Goal: Task Accomplishment & Management: Use online tool/utility

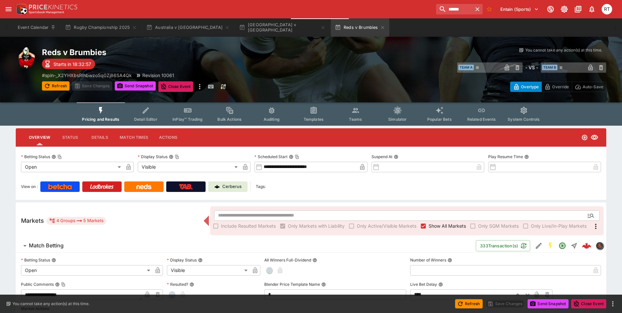
click at [380, 26] on icon "button" at bounding box center [382, 27] width 5 height 5
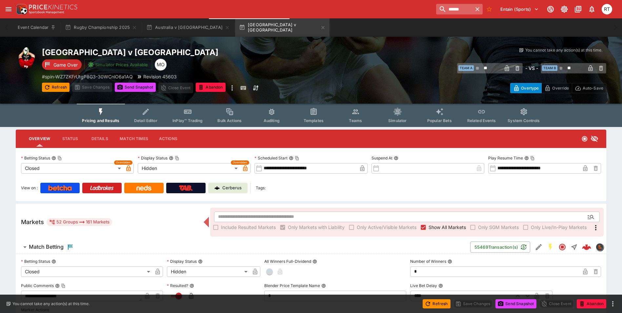
click at [477, 10] on icon "button" at bounding box center [477, 9] width 4 height 4
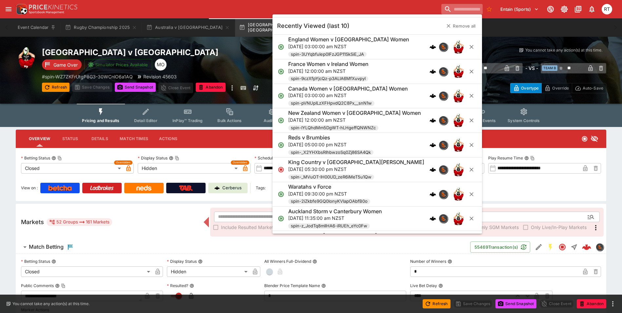
click at [454, 11] on input "search" at bounding box center [461, 9] width 41 height 10
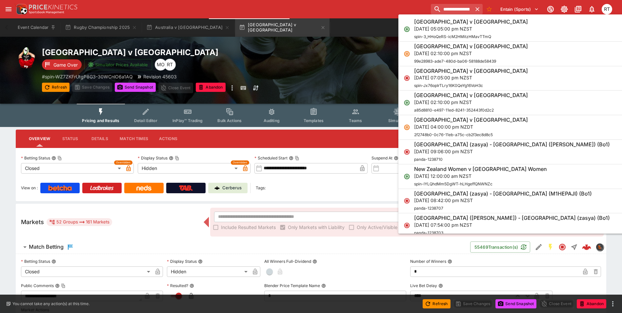
type input "**********"
click at [437, 28] on p "[DATE] 05:05:00 pm NZST" at bounding box center [471, 28] width 114 height 7
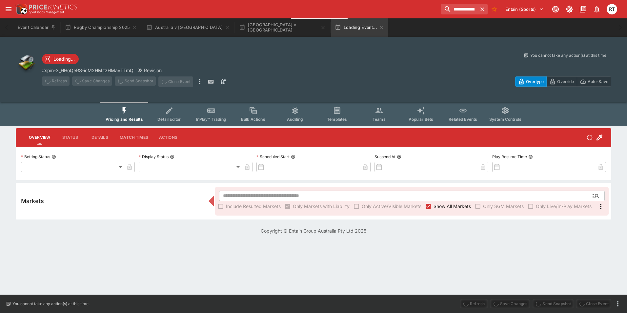
type input "**********"
type input "*******"
type input "**********"
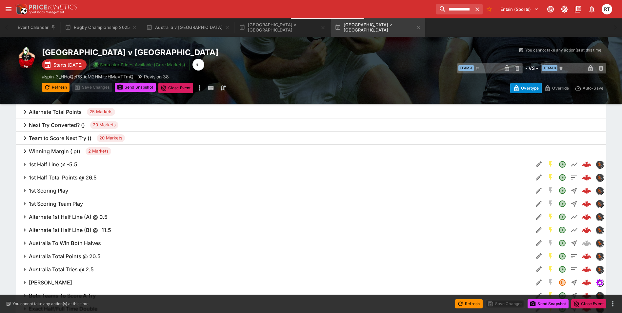
click at [73, 124] on h6 "Next Try Converted? ()" at bounding box center [57, 125] width 56 height 7
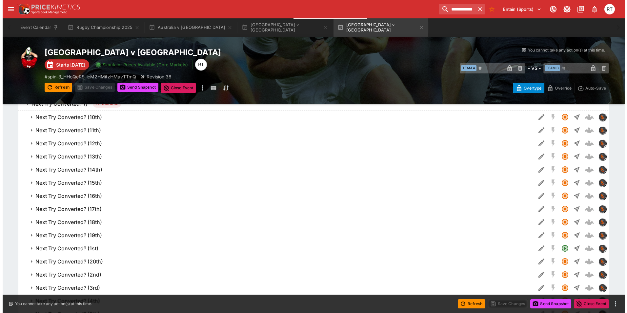
scroll to position [394, 0]
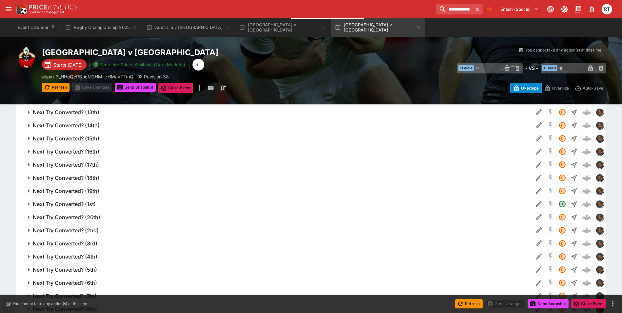
click at [82, 202] on h6 "Next Try Converted? (1st)" at bounding box center [64, 204] width 63 height 7
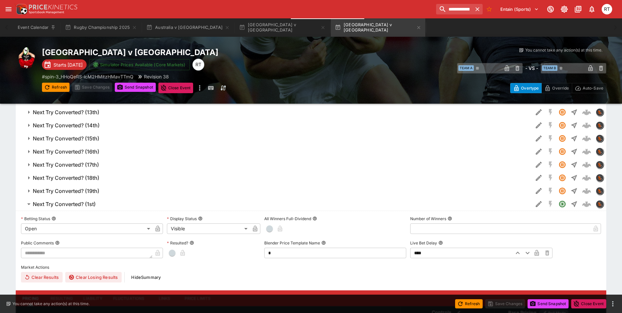
click at [536, 206] on icon "Edit Detail" at bounding box center [537, 204] width 3 height 3
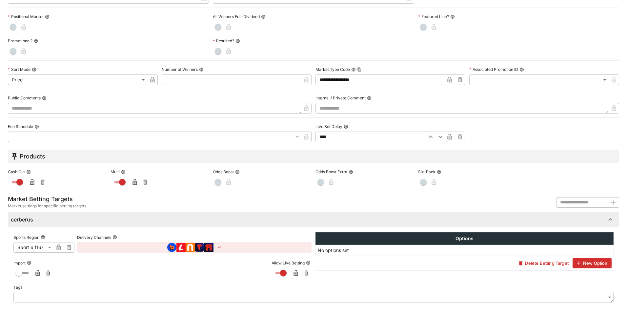
scroll to position [237, 0]
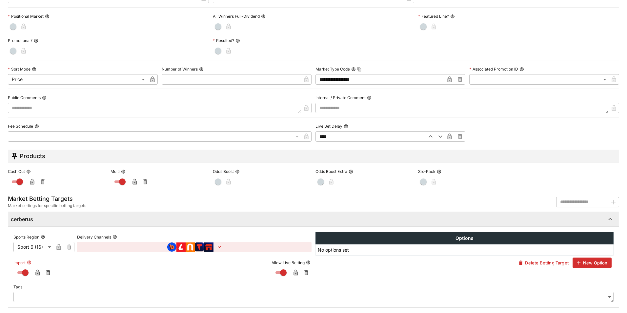
click at [36, 271] on icon "button" at bounding box center [37, 272] width 7 height 7
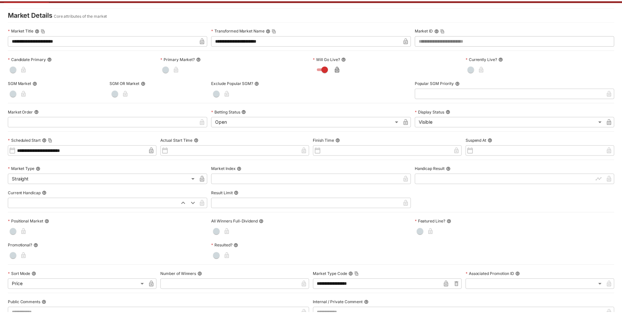
scroll to position [0, 0]
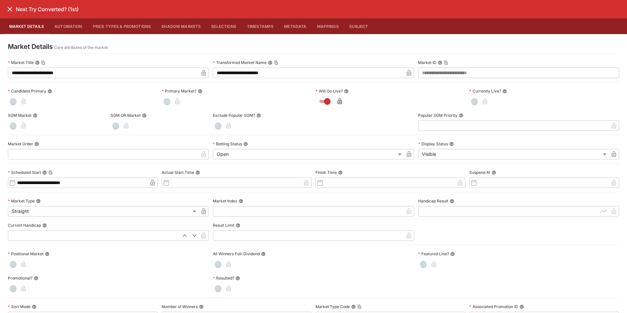
click at [10, 11] on icon "close" at bounding box center [10, 9] width 8 height 8
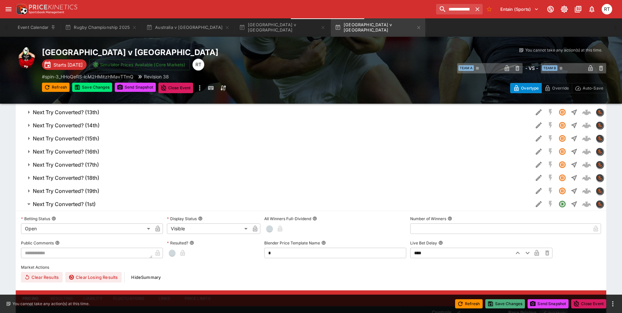
click at [511, 302] on button "Save Changes" at bounding box center [505, 303] width 40 height 9
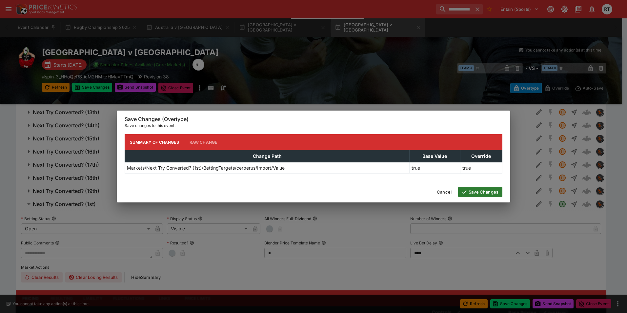
click at [477, 190] on button "Save Changes" at bounding box center [480, 191] width 44 height 10
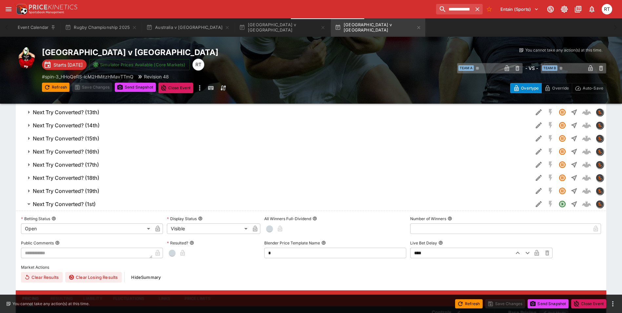
click at [92, 204] on h6 "Next Try Converted? (1st)" at bounding box center [64, 204] width 63 height 7
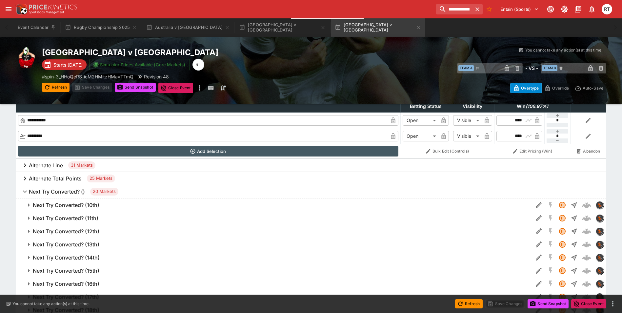
scroll to position [263, 0]
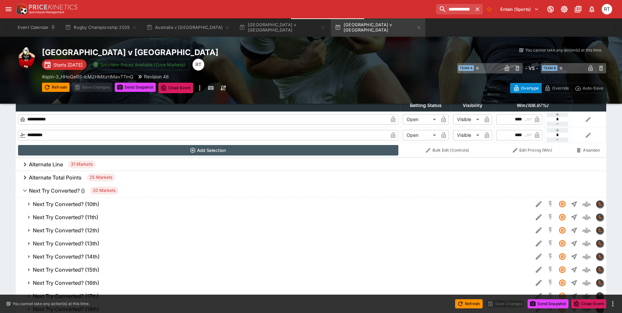
click at [69, 189] on h6 "Next Try Converted? ()" at bounding box center [57, 190] width 56 height 7
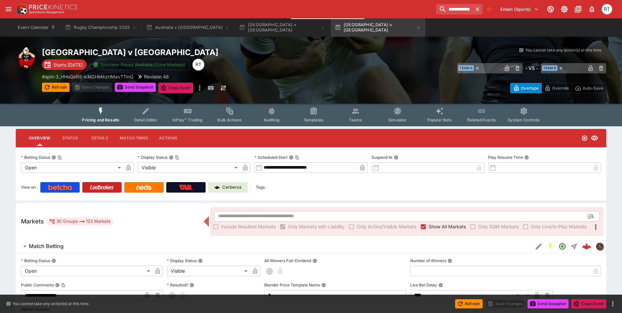
scroll to position [0, 0]
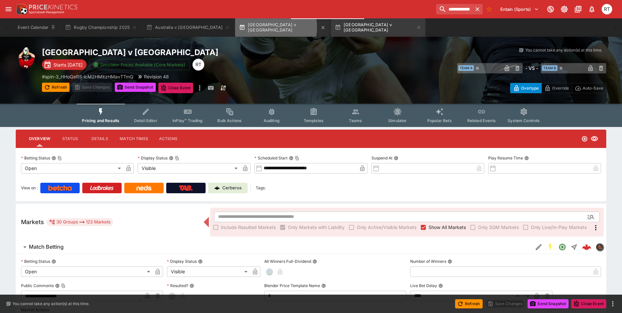
click at [235, 27] on button "[GEOGRAPHIC_DATA] v [GEOGRAPHIC_DATA]" at bounding box center [282, 27] width 94 height 18
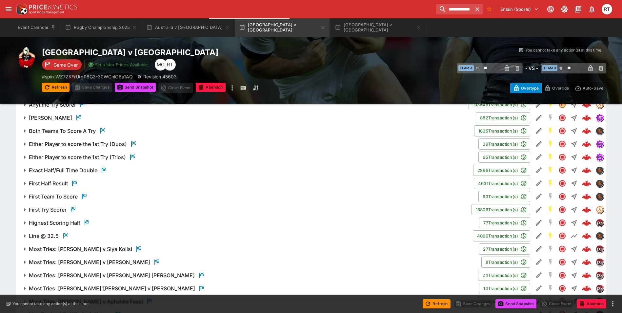
scroll to position [623, 0]
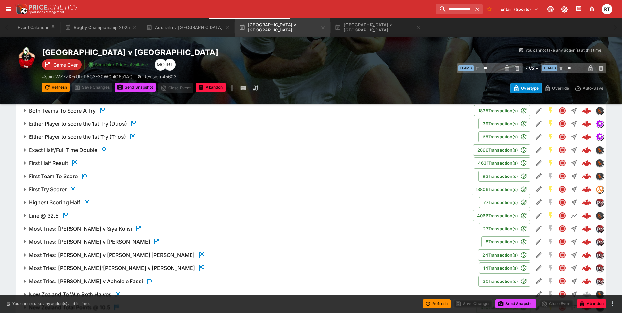
click at [69, 206] on h6 "Highest Scoring Half" at bounding box center [54, 202] width 51 height 7
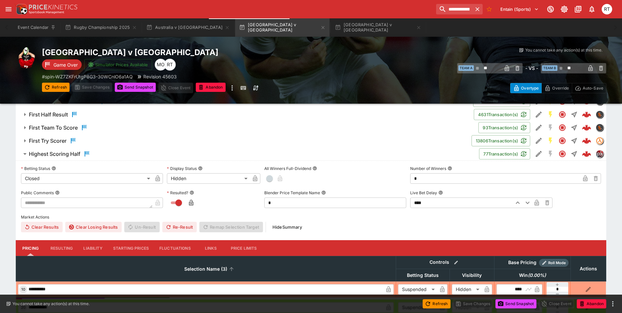
scroll to position [721, 0]
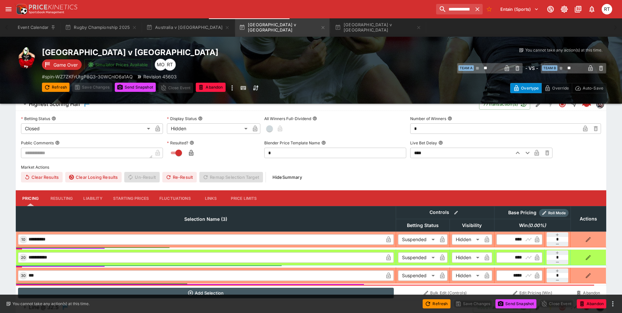
click at [89, 196] on button "Liability" at bounding box center [92, 198] width 29 height 16
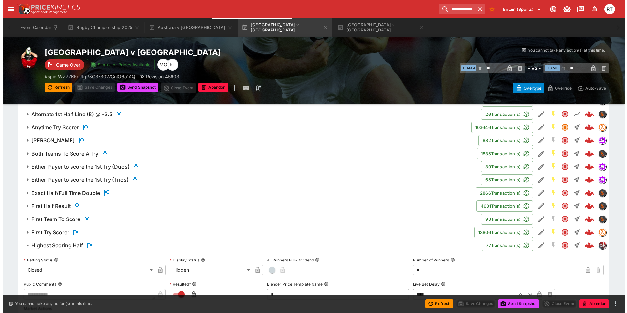
scroll to position [590, 0]
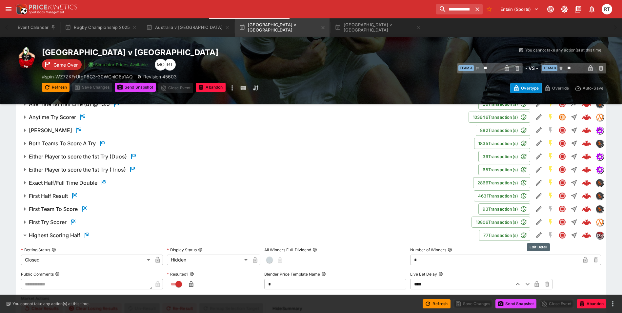
click at [537, 234] on icon "Edit Detail" at bounding box center [539, 235] width 8 height 8
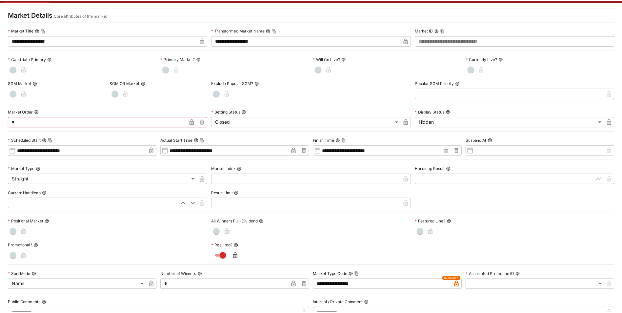
scroll to position [0, 0]
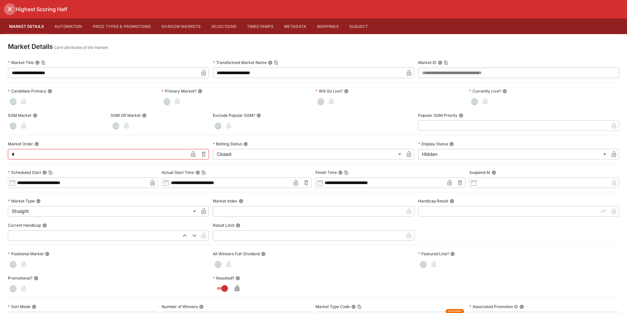
click at [10, 11] on icon "close" at bounding box center [10, 9] width 8 height 8
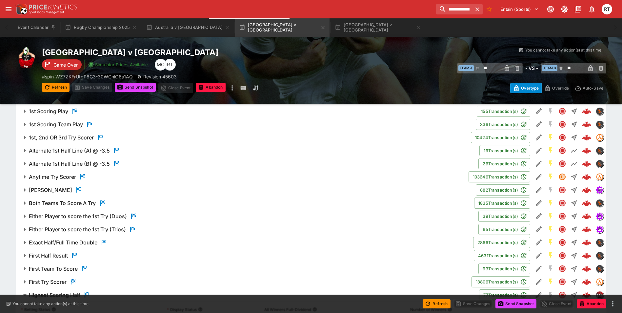
scroll to position [459, 0]
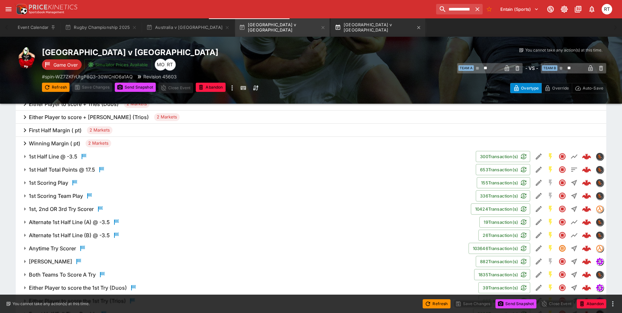
click at [331, 27] on button "[GEOGRAPHIC_DATA] v [GEOGRAPHIC_DATA]" at bounding box center [378, 27] width 94 height 18
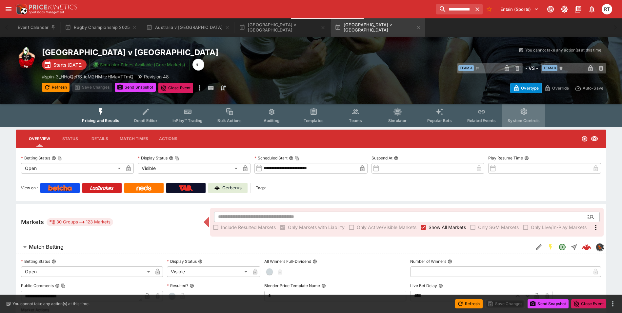
click at [519, 118] on span "System Controls" at bounding box center [523, 120] width 32 height 5
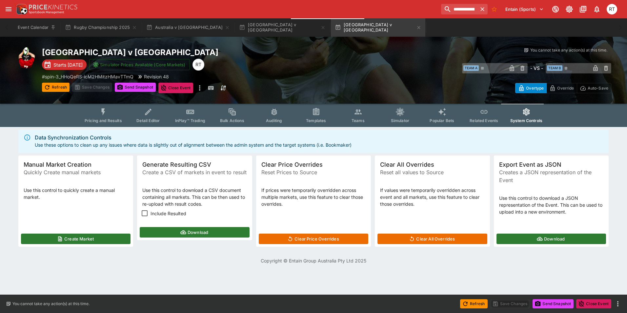
click at [97, 237] on button "Create Market" at bounding box center [75, 238] width 109 height 10
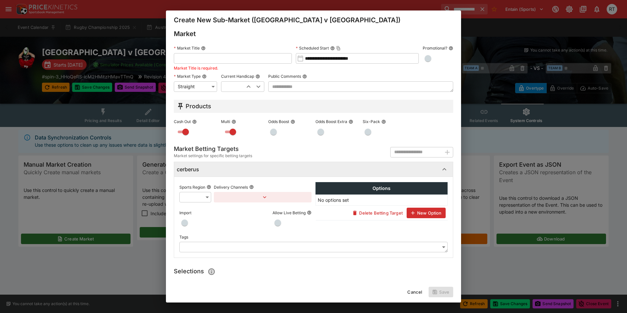
click at [256, 60] on input "text" at bounding box center [233, 58] width 118 height 10
type input "*"
type input "**********"
click at [205, 197] on body "**********" at bounding box center [313, 136] width 627 height 272
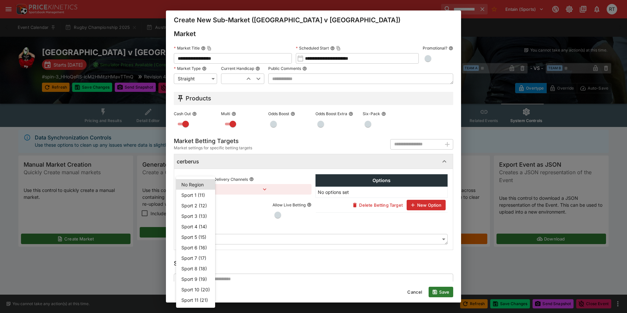
click at [203, 229] on li "Sport 4 (14)" at bounding box center [195, 226] width 39 height 10
type input "**"
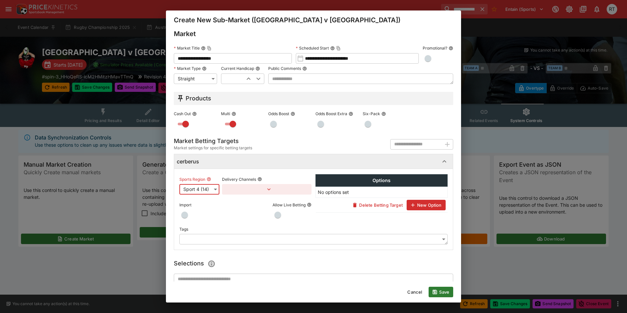
click at [265, 189] on icon "button" at bounding box center [268, 189] width 7 height 7
click at [247, 202] on button "Add Target Brands" at bounding box center [250, 203] width 46 height 10
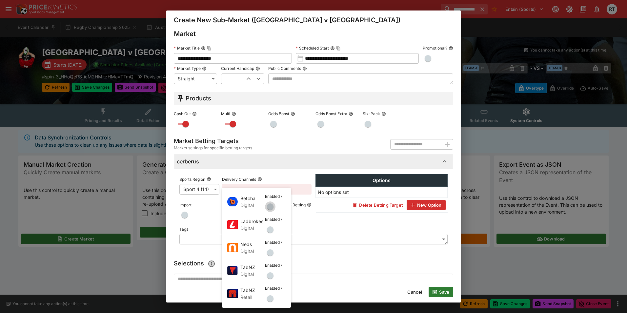
click at [268, 207] on span "button" at bounding box center [270, 206] width 7 height 7
click at [272, 231] on span "button" at bounding box center [270, 229] width 7 height 7
click at [270, 253] on span "button" at bounding box center [270, 252] width 7 height 7
drag, startPoint x: 269, startPoint y: 275, endPoint x: 267, endPoint y: 292, distance: 16.5
click at [269, 276] on span "button" at bounding box center [270, 275] width 7 height 7
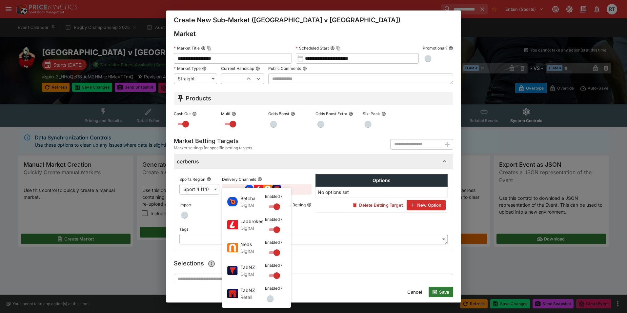
click at [268, 298] on span "button" at bounding box center [270, 298] width 7 height 7
click at [199, 274] on div at bounding box center [313, 156] width 627 height 313
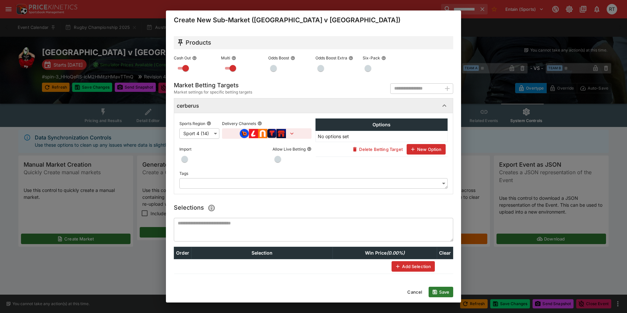
scroll to position [56, 0]
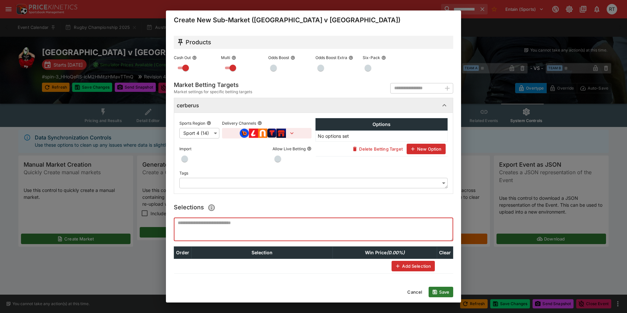
click at [212, 232] on textarea at bounding box center [313, 229] width 279 height 24
type textarea "**********"
type textarea "***"
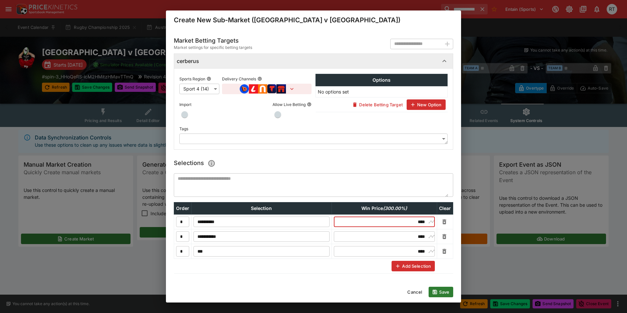
drag, startPoint x: 404, startPoint y: 225, endPoint x: 420, endPoint y: 225, distance: 15.7
click at [420, 225] on input "****" at bounding box center [384, 221] width 85 height 10
type input "****"
drag, startPoint x: 412, startPoint y: 239, endPoint x: 419, endPoint y: 239, distance: 7.2
click at [419, 239] on input "****" at bounding box center [384, 236] width 85 height 10
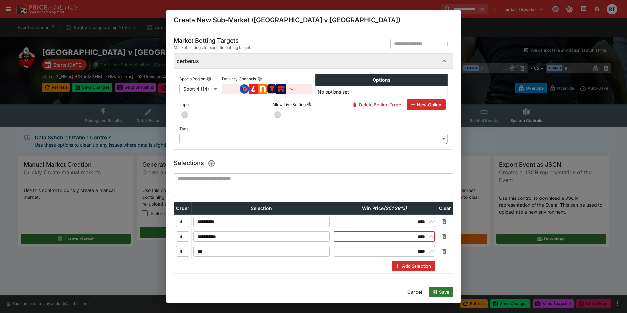
type input "****"
drag, startPoint x: 410, startPoint y: 250, endPoint x: 419, endPoint y: 250, distance: 9.2
click at [419, 250] on input "****" at bounding box center [384, 251] width 85 height 10
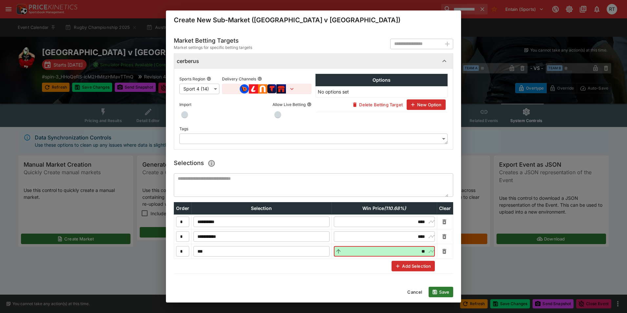
type input "*****"
click at [441, 289] on button "Save" at bounding box center [440, 291] width 25 height 10
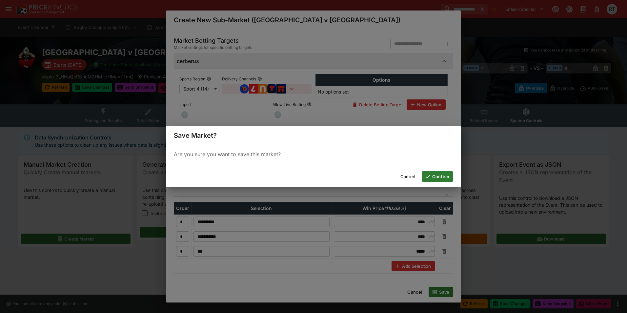
click at [436, 174] on button "Confirm" at bounding box center [436, 176] width 31 height 10
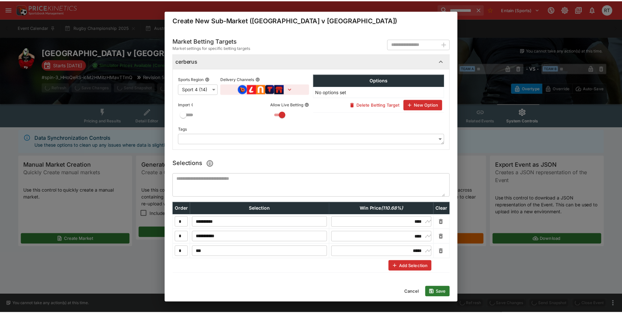
scroll to position [0, 0]
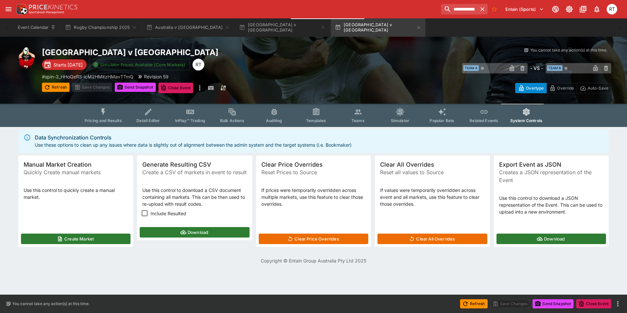
click at [108, 112] on icon "Event type filters" at bounding box center [103, 112] width 9 height 9
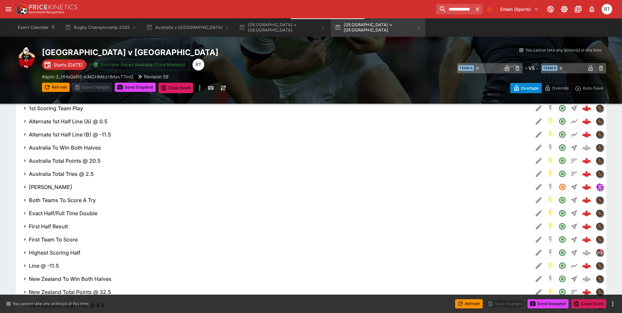
scroll to position [459, 0]
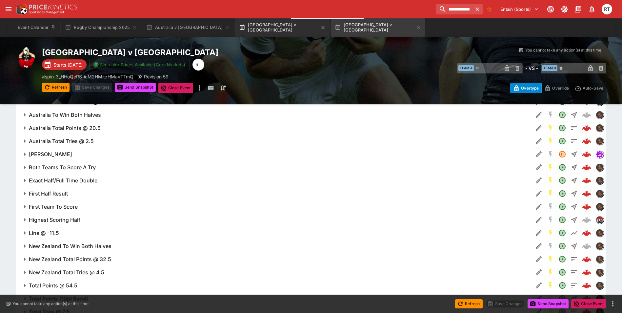
click at [237, 25] on button "[GEOGRAPHIC_DATA] v [GEOGRAPHIC_DATA]" at bounding box center [282, 27] width 94 height 18
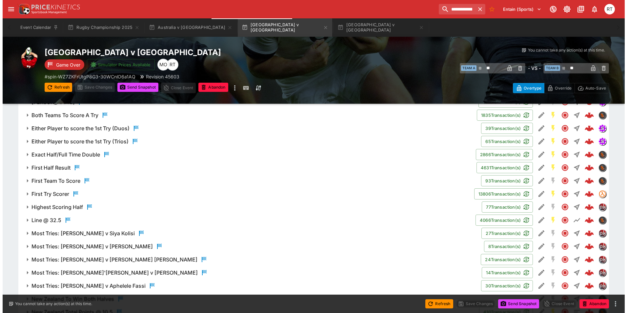
scroll to position [623, 0]
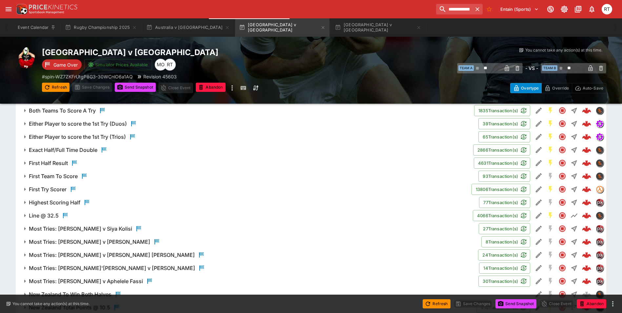
click at [59, 205] on h6 "Highest Scoring Half" at bounding box center [54, 202] width 51 height 7
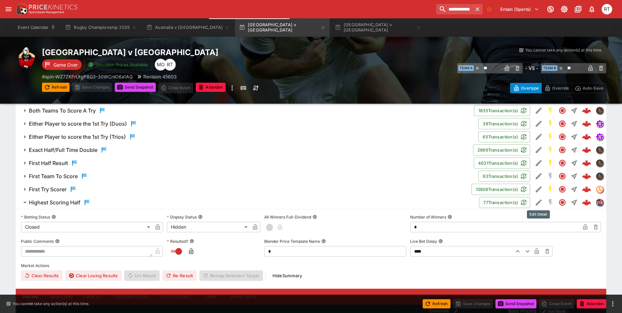
click at [537, 200] on icon "Edit Detail" at bounding box center [539, 202] width 8 height 8
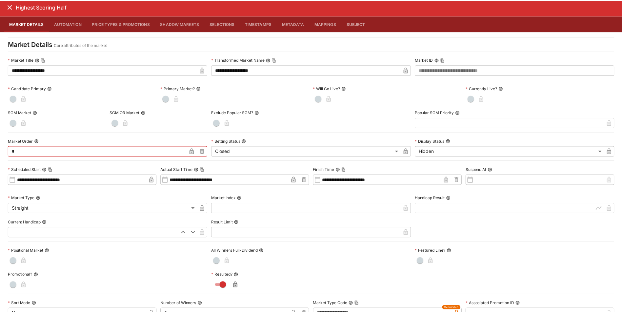
scroll to position [0, 0]
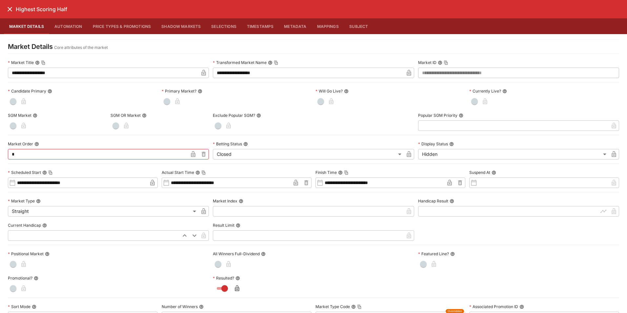
click at [10, 10] on icon "close" at bounding box center [10, 9] width 5 height 5
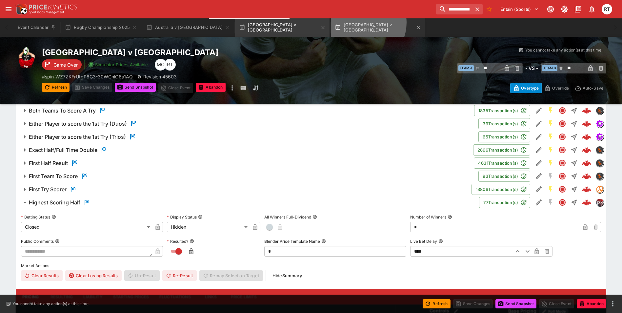
click at [331, 23] on button "[GEOGRAPHIC_DATA] v [GEOGRAPHIC_DATA]" at bounding box center [378, 27] width 94 height 18
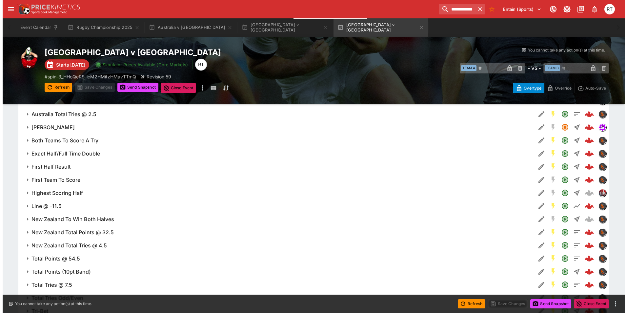
scroll to position [492, 0]
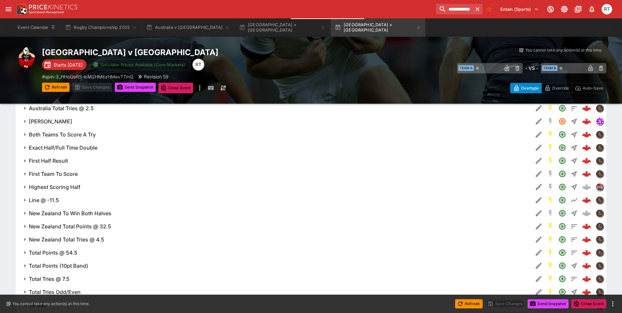
click at [84, 188] on span "Highest Scoring Half" at bounding box center [278, 187] width 499 height 7
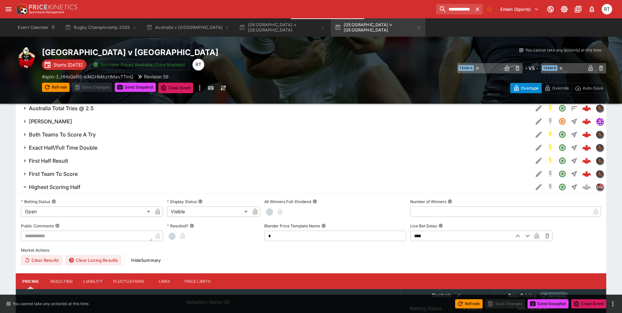
click at [533, 187] on button "Edit Detail" at bounding box center [539, 187] width 12 height 12
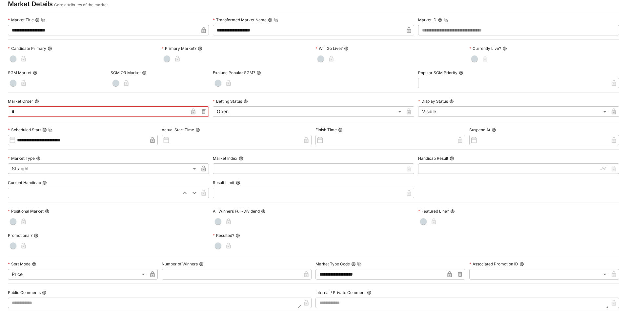
scroll to position [98, 0]
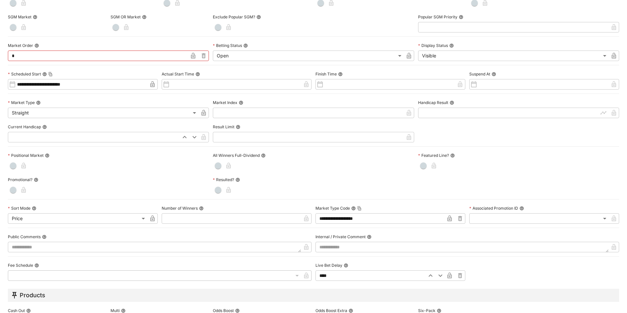
drag, startPoint x: 455, startPoint y: 217, endPoint x: 421, endPoint y: 217, distance: 34.4
click at [455, 217] on button "button" at bounding box center [460, 218] width 10 height 10
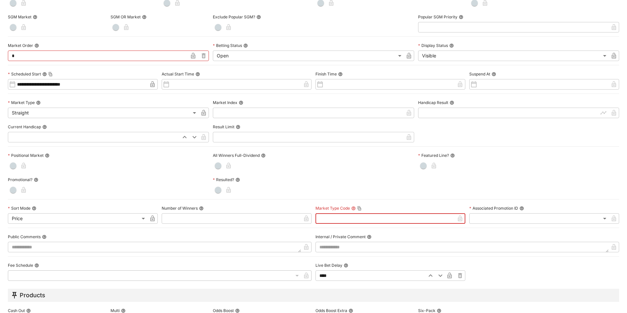
click at [388, 217] on input "text" at bounding box center [384, 218] width 139 height 10
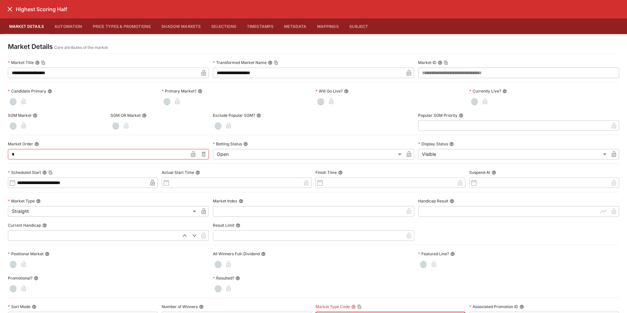
click at [11, 9] on icon "close" at bounding box center [10, 9] width 8 height 8
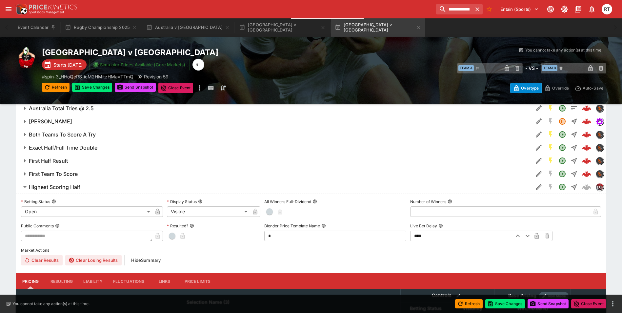
click at [83, 186] on span "Highest Scoring Half" at bounding box center [278, 187] width 499 height 7
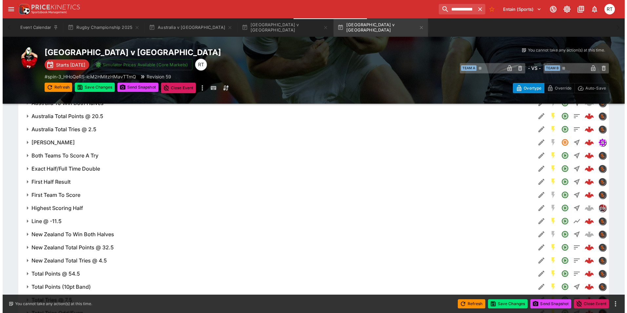
scroll to position [459, 0]
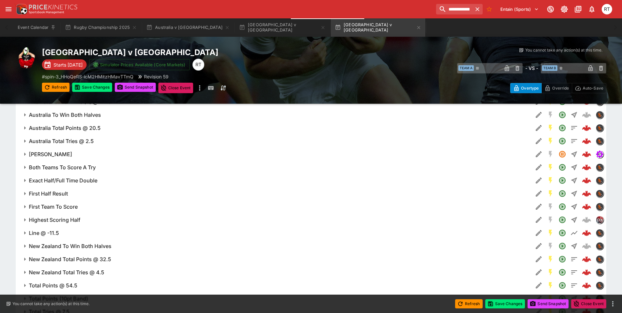
click at [82, 167] on h6 "Both Teams To Score A Try" at bounding box center [62, 167] width 67 height 7
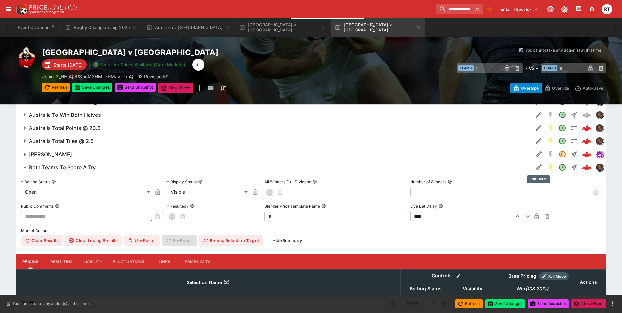
click at [536, 166] on icon "Edit Detail" at bounding box center [539, 167] width 8 height 8
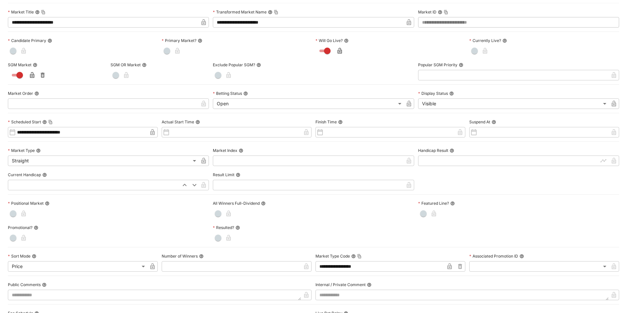
scroll to position [98, 0]
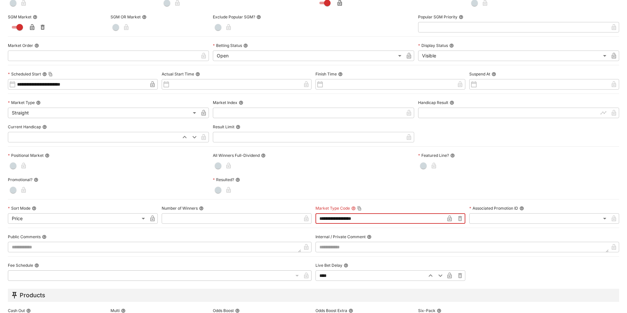
drag, startPoint x: 380, startPoint y: 217, endPoint x: 299, endPoint y: 216, distance: 80.6
click at [299, 216] on div "**********" at bounding box center [313, 119] width 611 height 321
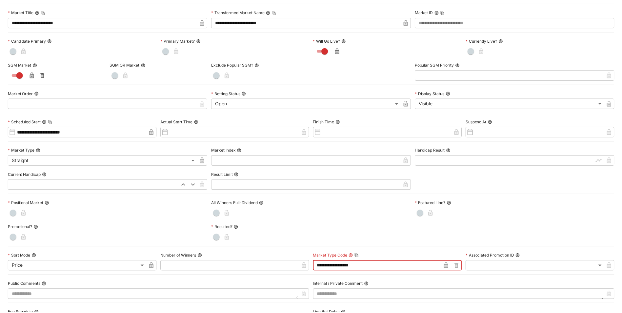
scroll to position [0, 0]
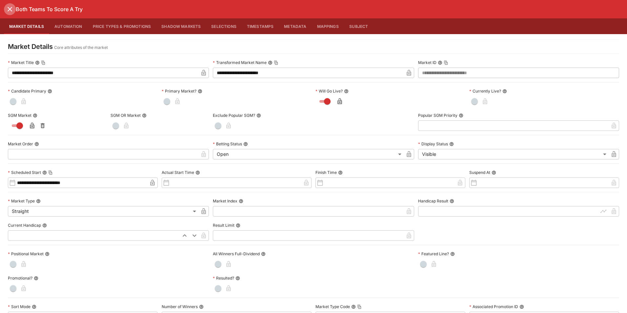
click at [14, 8] on button "close" at bounding box center [10, 9] width 12 height 12
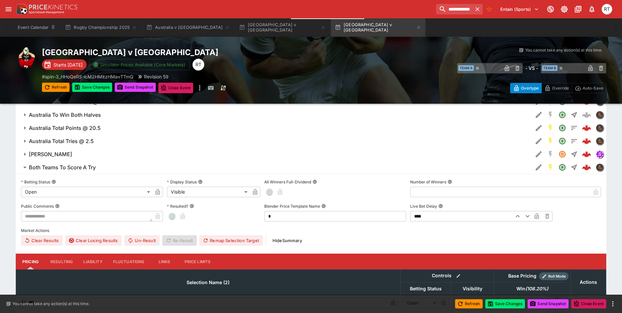
scroll to position [492, 0]
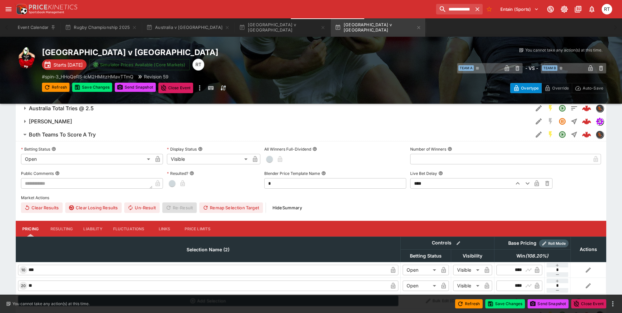
click at [116, 136] on span "Both Teams To Score A Try" at bounding box center [278, 134] width 499 height 7
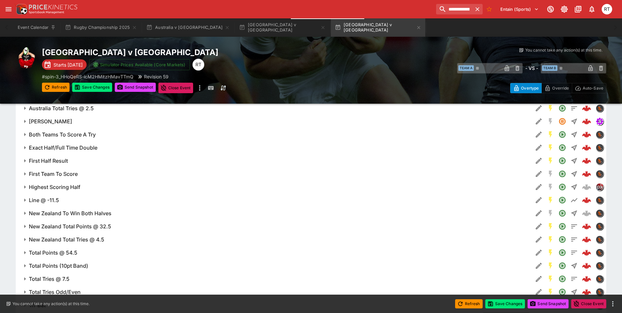
click at [76, 186] on h6 "Highest Scoring Half" at bounding box center [54, 187] width 51 height 7
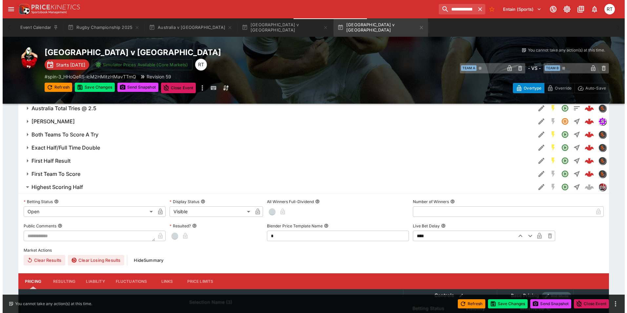
scroll to position [557, 0]
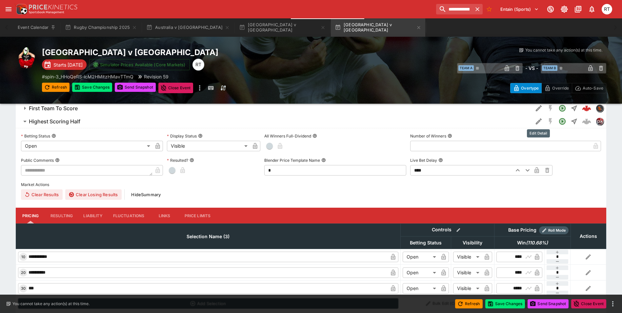
click at [537, 123] on icon "Edit Detail" at bounding box center [539, 121] width 8 height 8
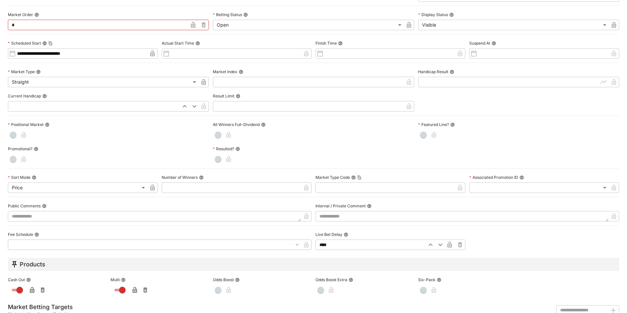
scroll to position [164, 0]
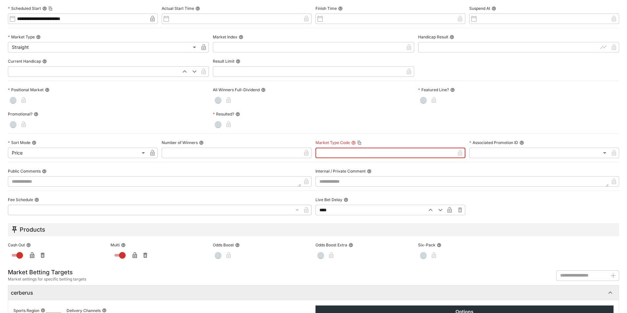
click at [337, 153] on input "text" at bounding box center [384, 152] width 139 height 10
paste input "**********"
type input "**********"
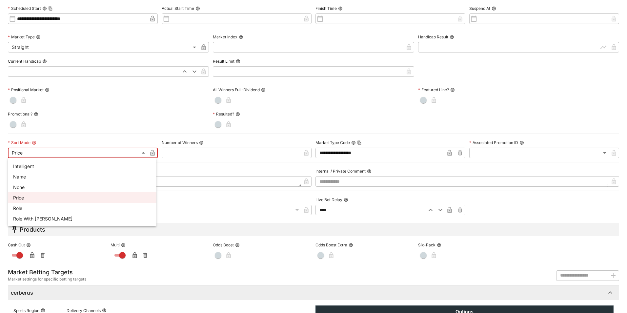
click at [23, 178] on li "Name" at bounding box center [82, 176] width 148 height 10
type input "**********"
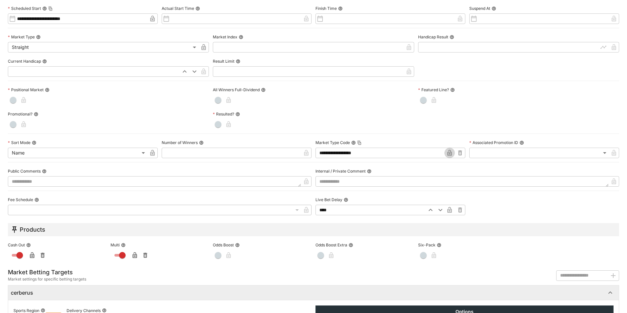
click at [446, 151] on icon "button" at bounding box center [449, 152] width 7 height 7
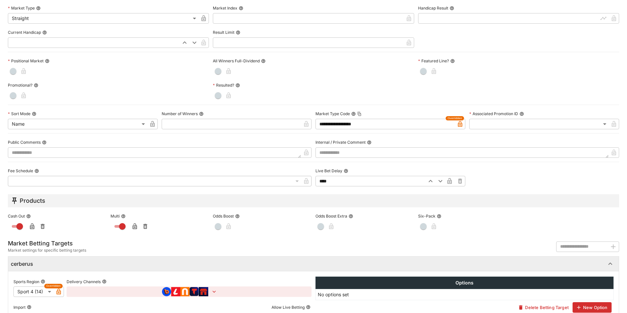
scroll to position [237, 0]
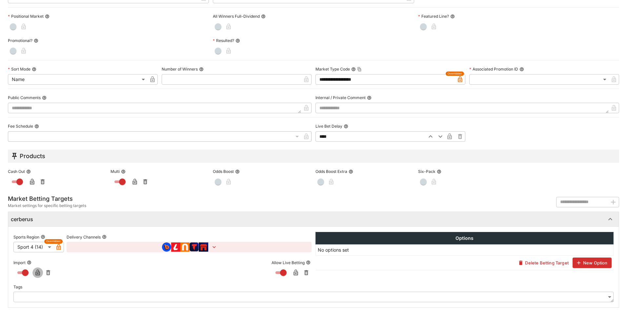
click at [35, 271] on icon "button" at bounding box center [37, 272] width 7 height 7
click at [293, 271] on icon "button" at bounding box center [295, 272] width 4 height 6
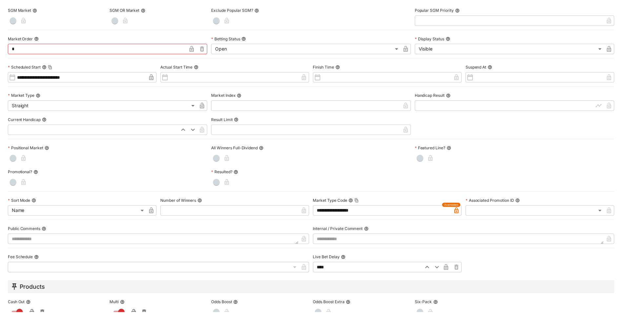
scroll to position [0, 0]
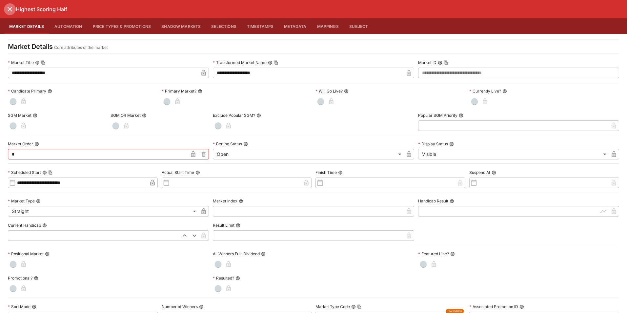
click at [12, 10] on icon "close" at bounding box center [10, 9] width 8 height 8
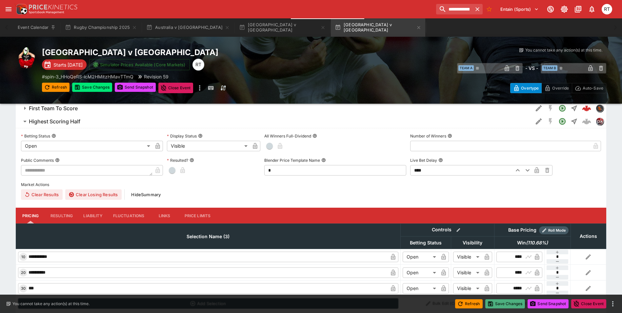
click at [499, 301] on button "Save Changes" at bounding box center [505, 303] width 40 height 9
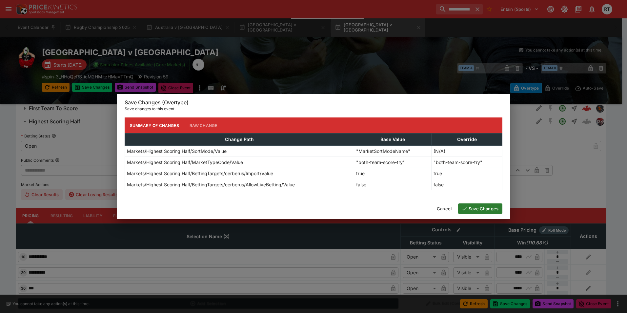
click at [476, 207] on button "Save Changes" at bounding box center [480, 208] width 44 height 10
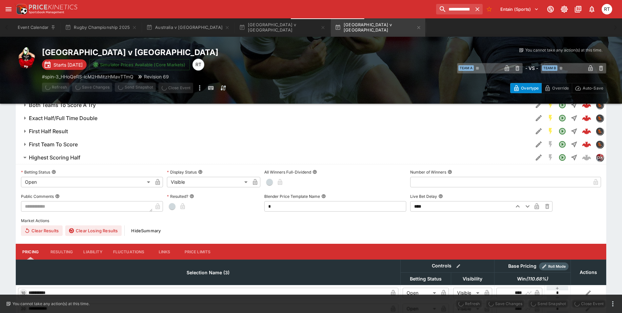
scroll to position [492, 0]
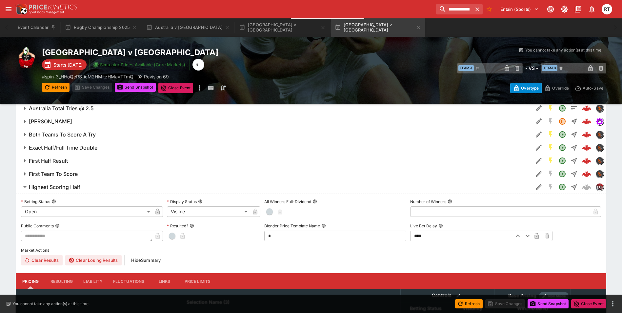
click at [80, 188] on h6 "Highest Scoring Half" at bounding box center [54, 187] width 51 height 7
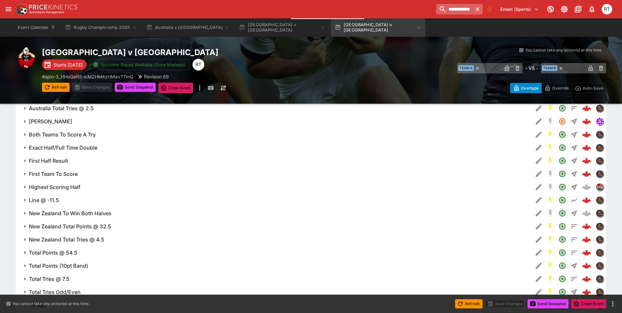
click at [475, 9] on icon "button" at bounding box center [477, 9] width 7 height 7
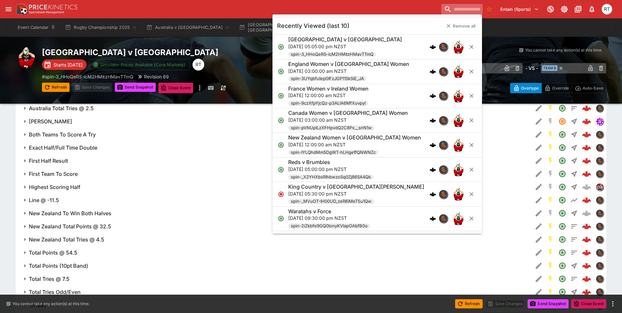
click at [447, 9] on input "search" at bounding box center [461, 9] width 41 height 10
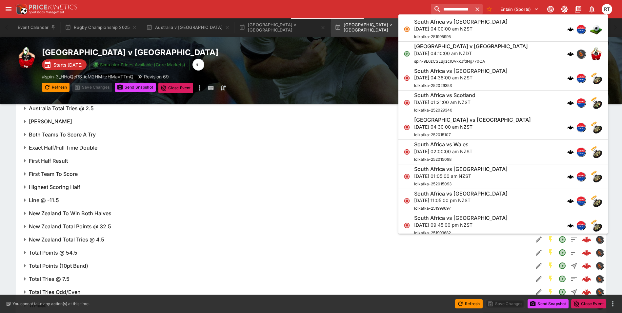
type input "**********"
click at [451, 50] on p "[DATE] 04:10:00 am NZDT" at bounding box center [471, 53] width 114 height 7
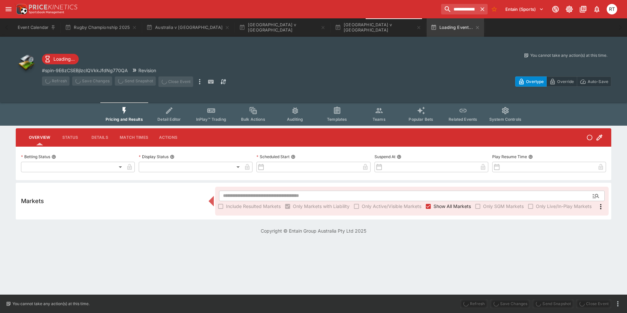
type input "**********"
type input "*******"
type input "**********"
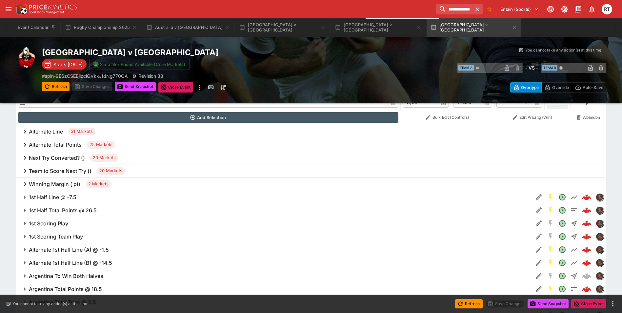
scroll to position [296, 0]
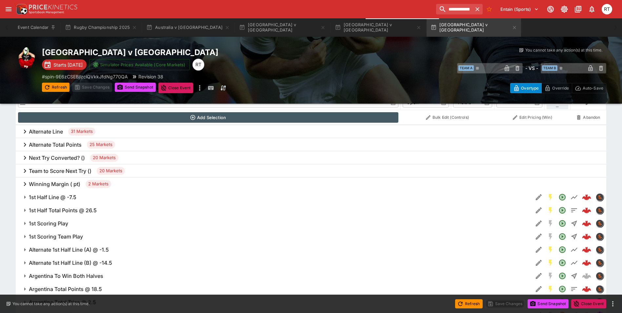
click at [53, 170] on h6 "Team to Score Next Try ()" at bounding box center [60, 170] width 63 height 7
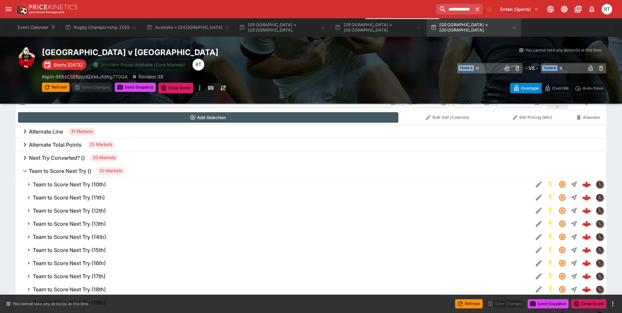
click at [57, 159] on h6 "Next Try Converted? ()" at bounding box center [57, 157] width 56 height 7
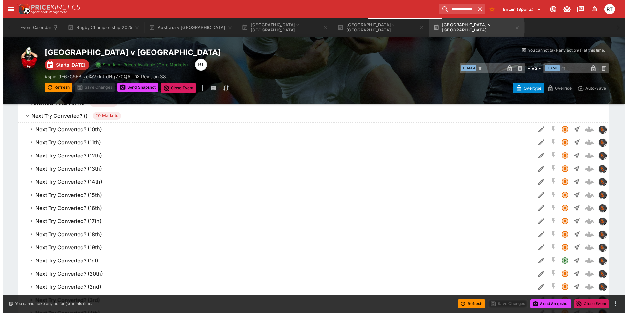
scroll to position [394, 0]
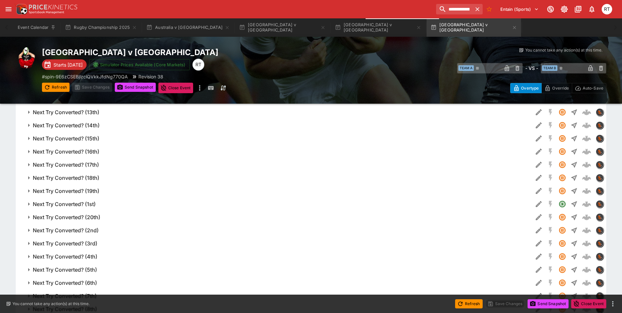
click at [73, 203] on h6 "Next Try Converted? (1st)" at bounding box center [64, 204] width 63 height 7
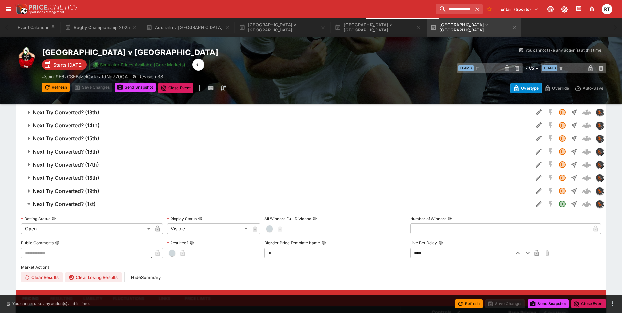
click at [536, 201] on icon "Edit Detail" at bounding box center [539, 204] width 8 height 8
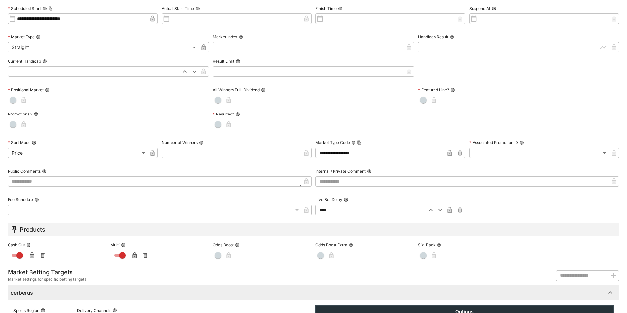
scroll to position [237, 0]
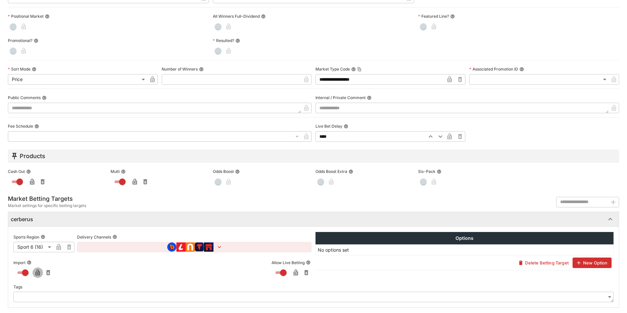
click at [34, 272] on icon "button" at bounding box center [37, 272] width 7 height 7
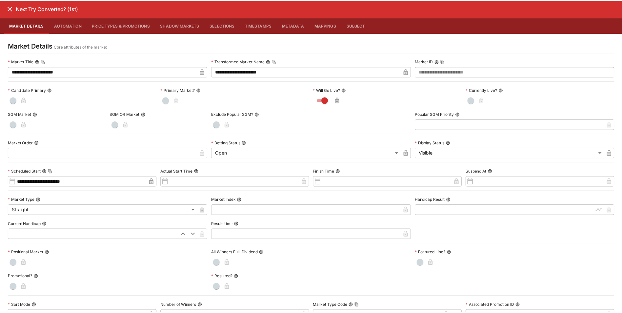
scroll to position [0, 0]
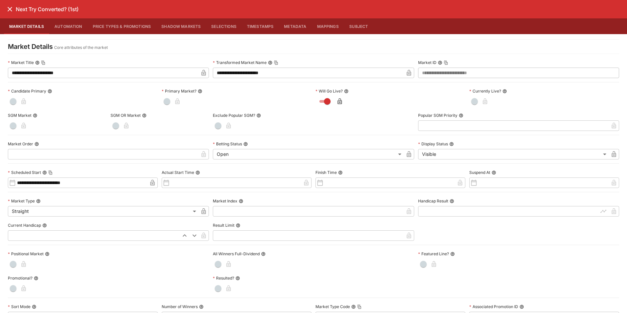
click at [10, 11] on icon "close" at bounding box center [10, 9] width 8 height 8
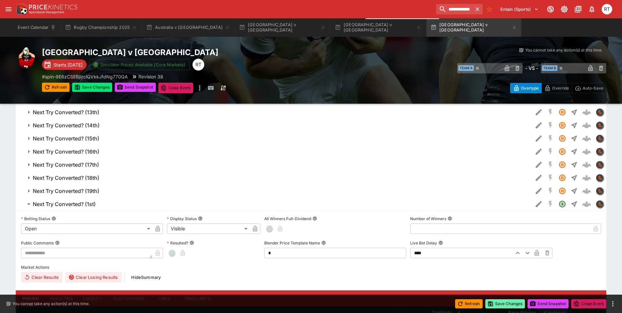
click at [498, 303] on button "Save Changes" at bounding box center [505, 303] width 40 height 9
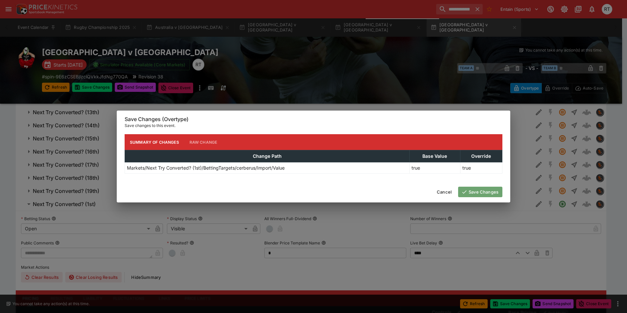
click at [476, 193] on button "Save Changes" at bounding box center [480, 191] width 44 height 10
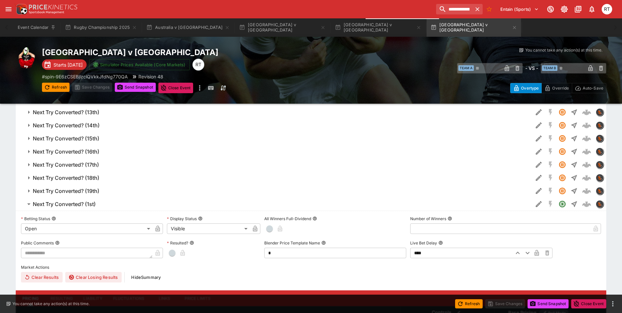
click at [111, 206] on span "Next Try Converted? (1st)" at bounding box center [280, 204] width 495 height 7
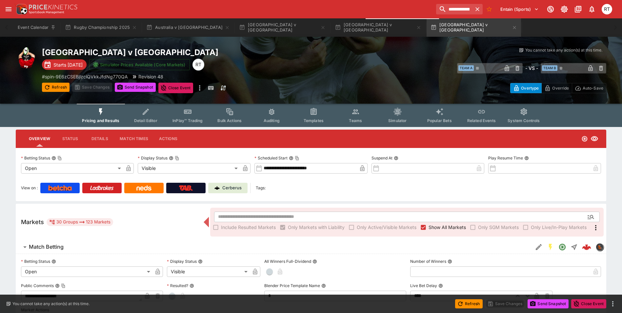
click at [520, 115] on icon "Event type filters" at bounding box center [523, 112] width 9 height 9
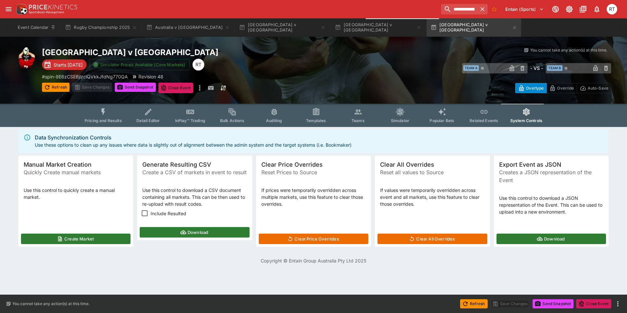
click at [108, 238] on button "Create Market" at bounding box center [75, 238] width 109 height 10
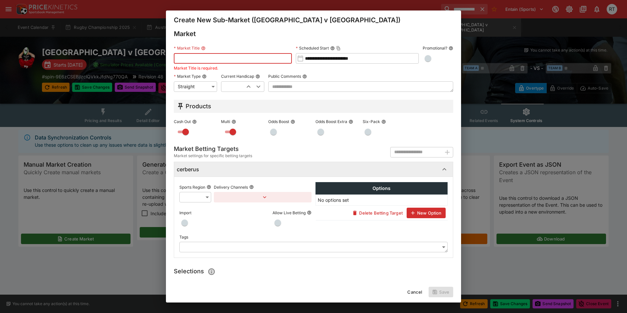
click at [231, 60] on input "text" at bounding box center [233, 58] width 118 height 10
type input "**********"
click at [209, 200] on body "**********" at bounding box center [313, 136] width 627 height 272
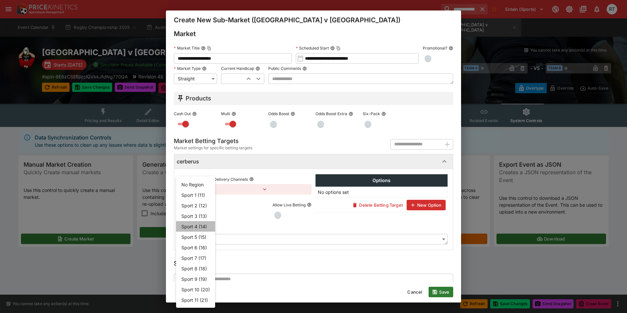
click at [202, 227] on li "Sport 4 (14)" at bounding box center [195, 226] width 39 height 10
type input "**"
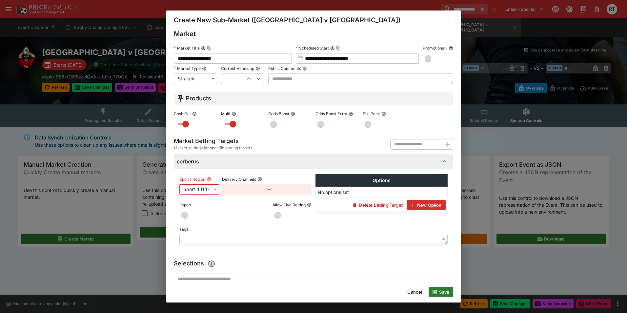
click at [265, 189] on icon "button" at bounding box center [268, 189] width 7 height 7
click at [254, 203] on button "Add Target Brands" at bounding box center [250, 203] width 46 height 10
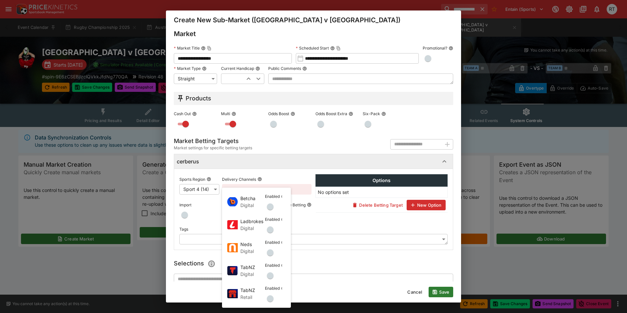
click at [269, 206] on span "button" at bounding box center [270, 206] width 7 height 7
drag, startPoint x: 271, startPoint y: 229, endPoint x: 271, endPoint y: 235, distance: 6.2
click at [271, 230] on span "button" at bounding box center [270, 229] width 7 height 7
drag, startPoint x: 272, startPoint y: 249, endPoint x: 271, endPoint y: 268, distance: 19.1
click at [272, 250] on button "button" at bounding box center [270, 252] width 10 height 10
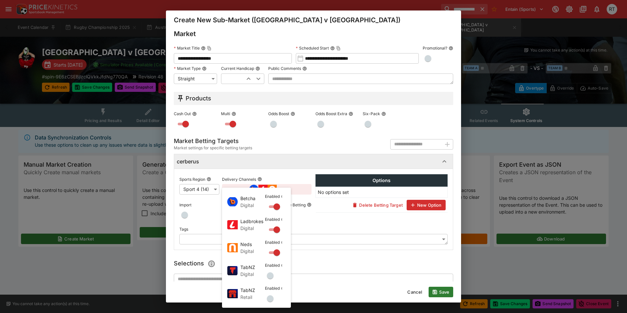
click at [270, 272] on button "button" at bounding box center [270, 275] width 10 height 10
click at [270, 298] on span "button" at bounding box center [270, 298] width 7 height 7
click at [207, 223] on div at bounding box center [313, 156] width 627 height 313
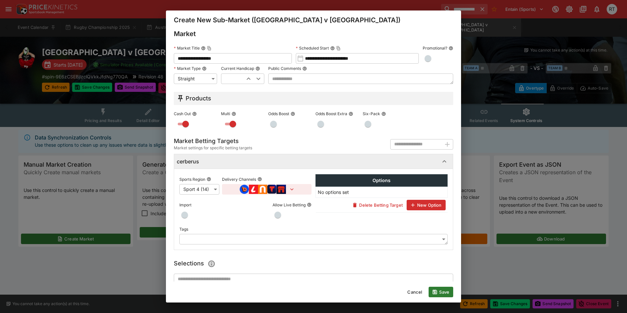
scroll to position [56, 0]
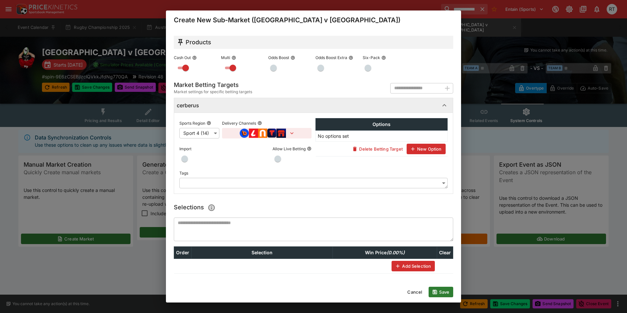
click at [216, 231] on textarea at bounding box center [313, 229] width 279 height 24
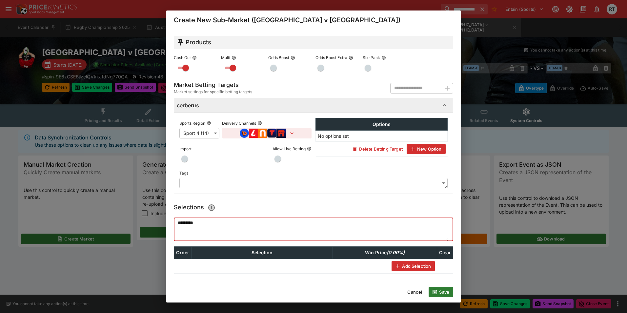
type textarea "**********"
type textarea "***"
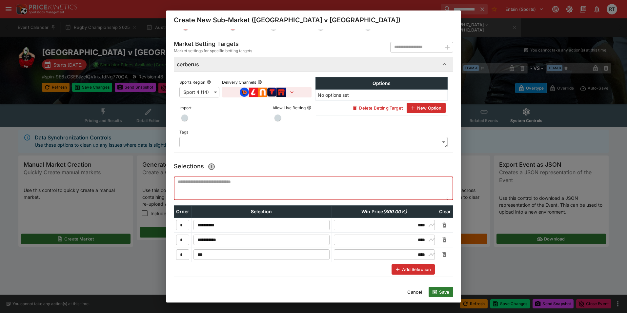
scroll to position [100, 0]
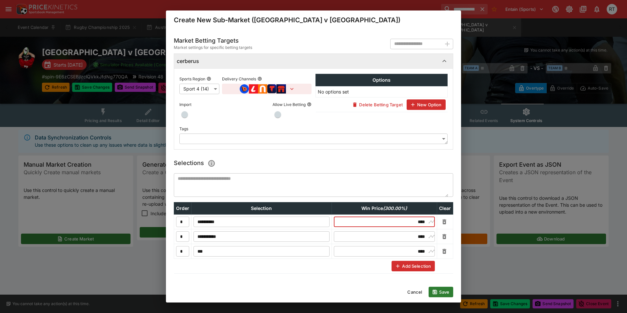
drag, startPoint x: 409, startPoint y: 221, endPoint x: 419, endPoint y: 221, distance: 10.2
click at [419, 221] on input "****" at bounding box center [384, 221] width 85 height 10
type input "****"
drag, startPoint x: 410, startPoint y: 239, endPoint x: 420, endPoint y: 238, distance: 9.6
click at [420, 238] on input "****" at bounding box center [384, 236] width 85 height 10
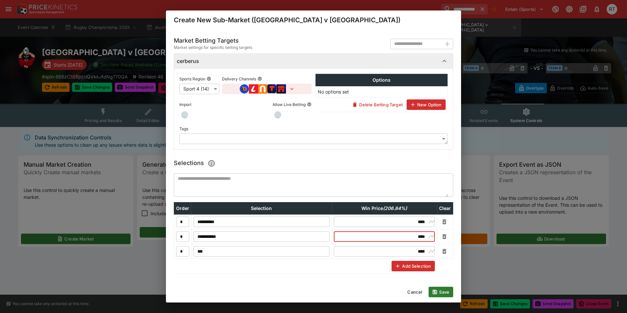
type input "****"
drag, startPoint x: 410, startPoint y: 251, endPoint x: 420, endPoint y: 252, distance: 9.2
click at [420, 252] on input "****" at bounding box center [384, 251] width 85 height 10
type input "*****"
click at [445, 291] on button "Save" at bounding box center [440, 291] width 25 height 10
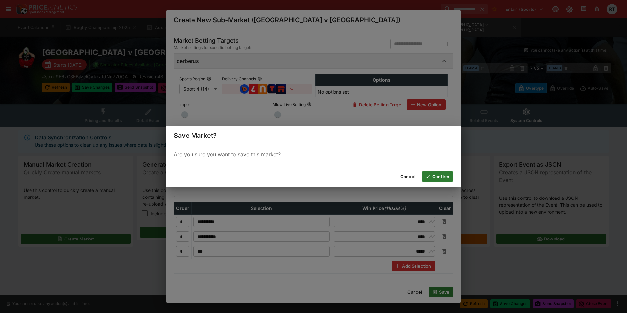
click at [437, 178] on button "Confirm" at bounding box center [436, 176] width 31 height 10
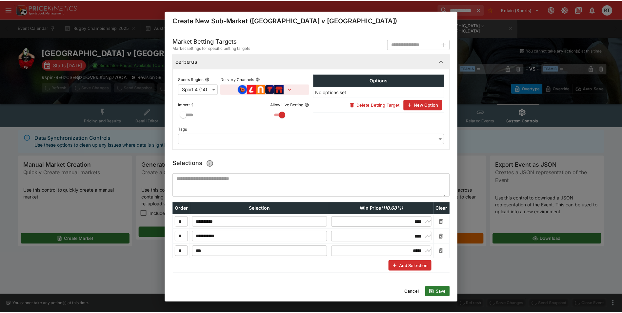
scroll to position [0, 0]
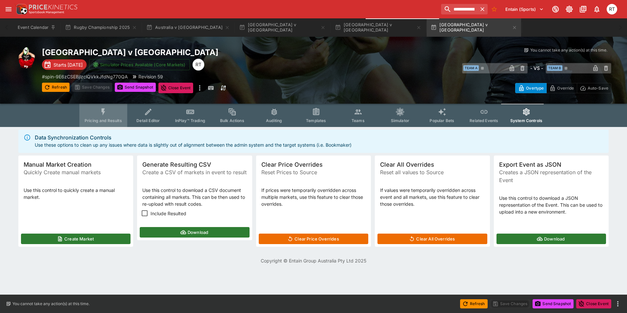
click at [104, 118] on span "Pricing and Results" at bounding box center [103, 120] width 37 height 5
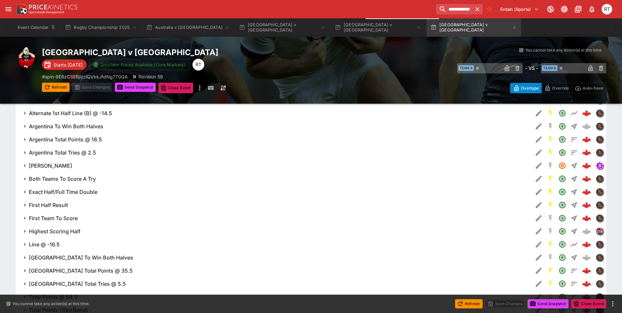
scroll to position [459, 0]
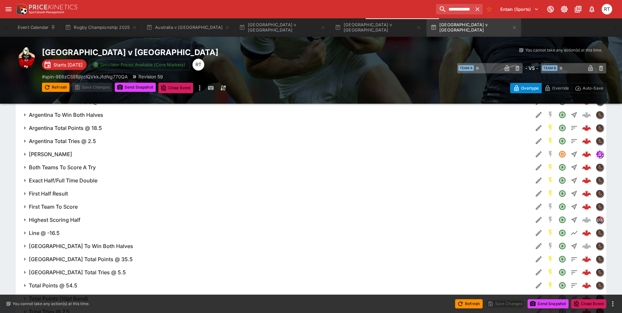
click at [89, 222] on span "Highest Scoring Half" at bounding box center [278, 219] width 499 height 7
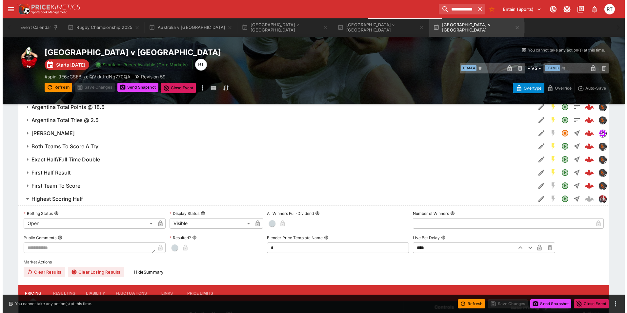
scroll to position [492, 0]
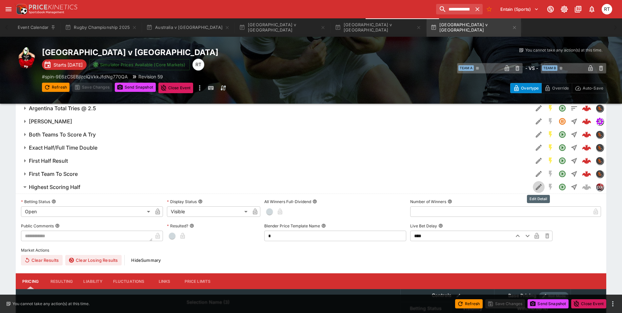
click at [538, 188] on icon "Edit Detail" at bounding box center [539, 187] width 8 height 8
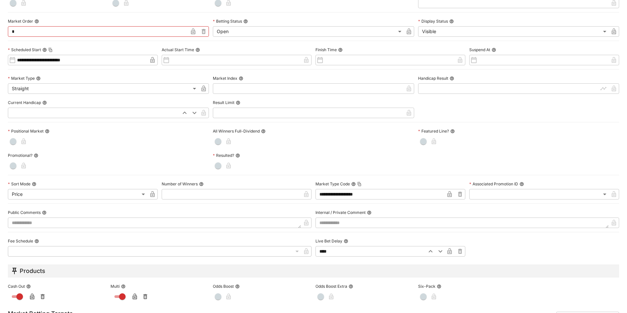
scroll to position [131, 0]
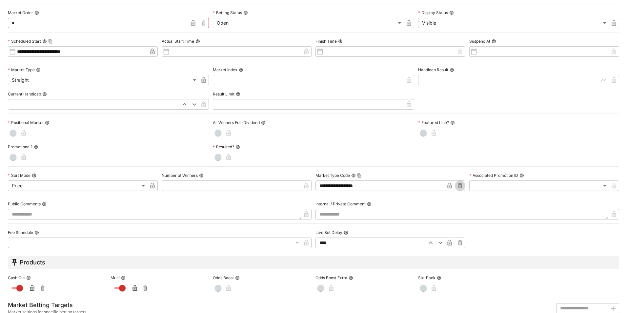
click at [458, 186] on icon "button" at bounding box center [460, 185] width 4 height 5
click at [385, 186] on input "text" at bounding box center [384, 185] width 139 height 10
paste input "**********"
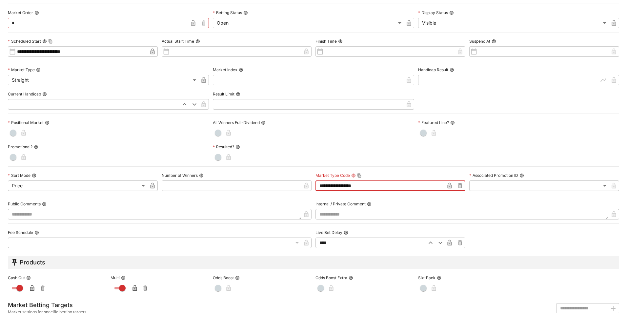
type input "**********"
click at [448, 186] on icon "button" at bounding box center [449, 186] width 3 height 3
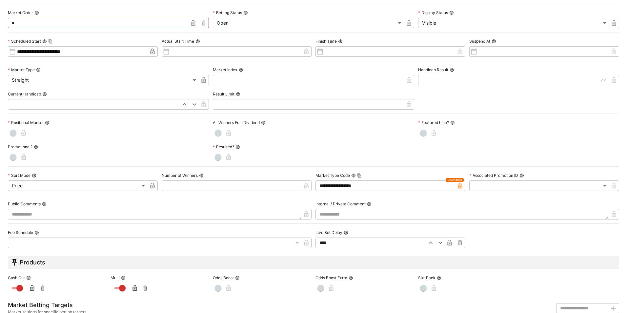
click at [77, 185] on body "**********" at bounding box center [313, 19] width 627 height 1022
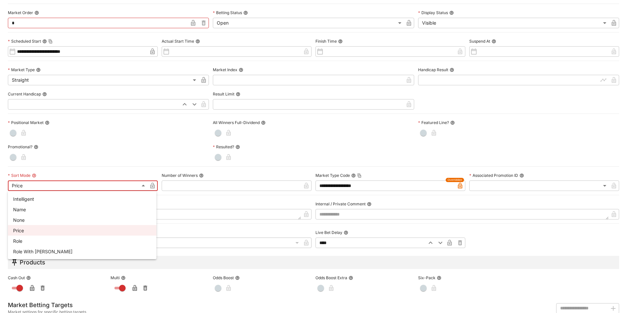
click at [32, 217] on li "None" at bounding box center [82, 219] width 148 height 10
click at [31, 185] on body "**********" at bounding box center [313, 19] width 627 height 1022
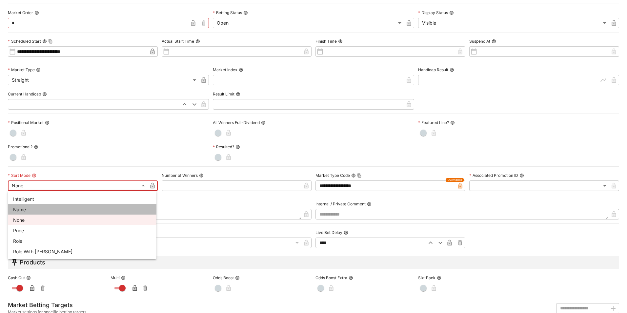
click at [25, 208] on li "Name" at bounding box center [82, 209] width 148 height 10
type input "**********"
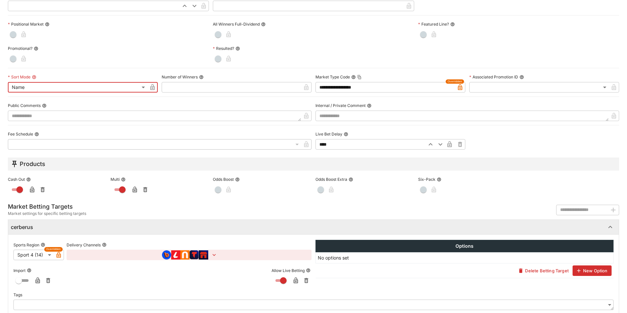
scroll to position [237, 0]
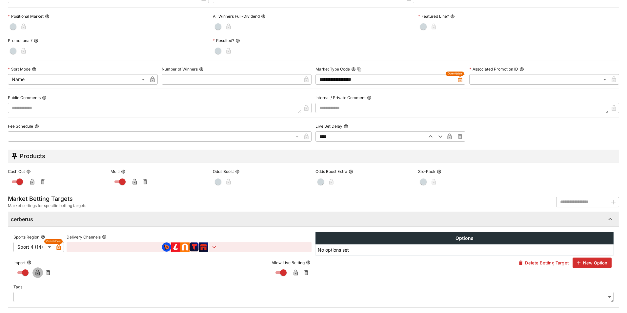
click at [36, 271] on icon "button" at bounding box center [37, 272] width 7 height 7
click at [293, 272] on icon "button" at bounding box center [295, 272] width 4 height 6
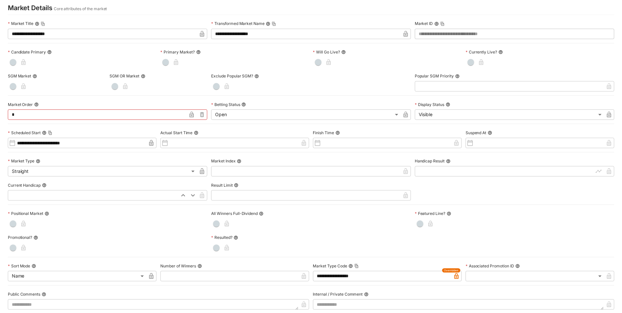
scroll to position [0, 0]
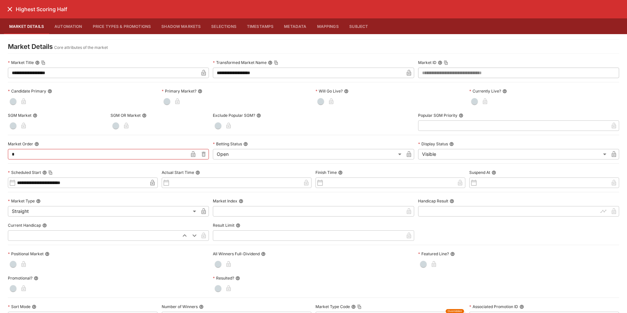
click at [12, 9] on icon "close" at bounding box center [10, 9] width 8 height 8
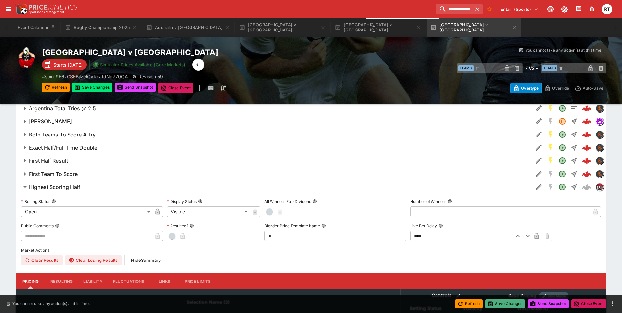
click at [513, 305] on button "Save Changes" at bounding box center [505, 303] width 40 height 9
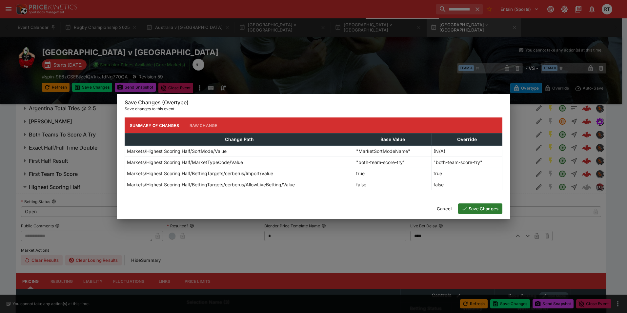
click at [482, 206] on button "Save Changes" at bounding box center [480, 208] width 44 height 10
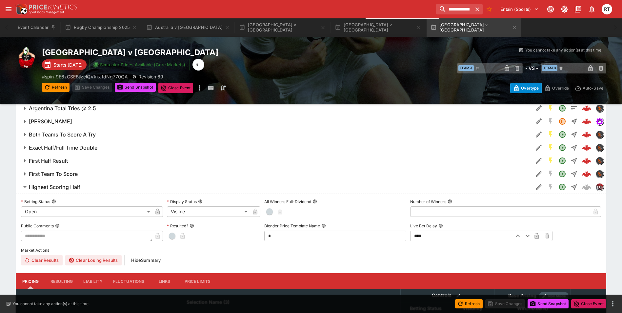
click at [77, 186] on h6 "Highest Scoring Half" at bounding box center [54, 187] width 51 height 7
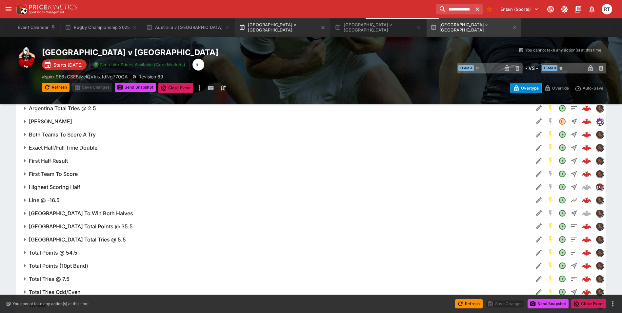
click at [235, 25] on button "[GEOGRAPHIC_DATA] v [GEOGRAPHIC_DATA]" at bounding box center [282, 27] width 94 height 18
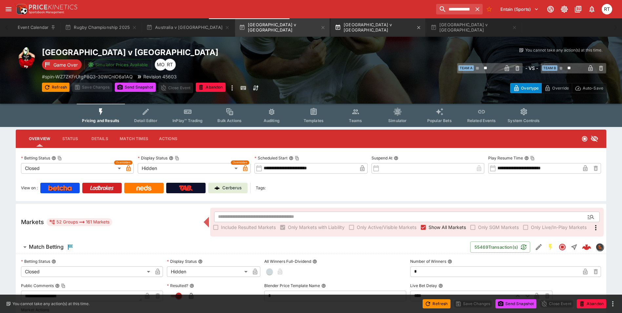
click at [331, 25] on button "[GEOGRAPHIC_DATA] v [GEOGRAPHIC_DATA]" at bounding box center [378, 27] width 94 height 18
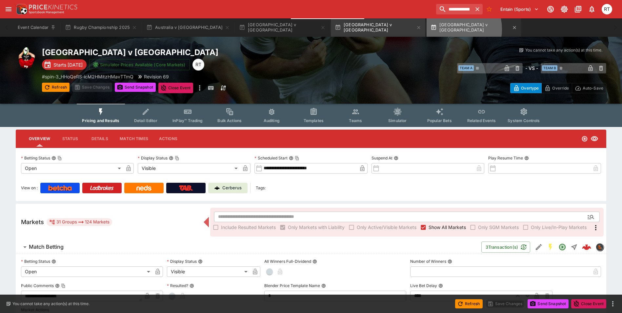
click at [426, 29] on button "[GEOGRAPHIC_DATA] v [GEOGRAPHIC_DATA]" at bounding box center [473, 27] width 94 height 18
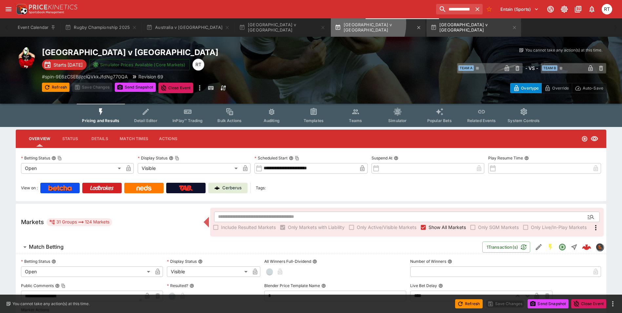
click at [331, 23] on button "[GEOGRAPHIC_DATA] v [GEOGRAPHIC_DATA]" at bounding box center [378, 27] width 94 height 18
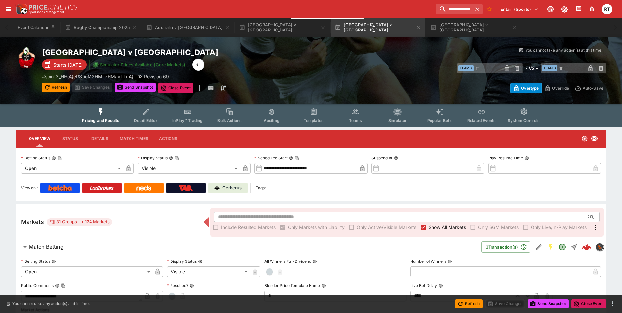
click at [222, 187] on div "Cerberus" at bounding box center [227, 188] width 27 height 7
click at [426, 26] on button "[GEOGRAPHIC_DATA] v [GEOGRAPHIC_DATA]" at bounding box center [473, 27] width 94 height 18
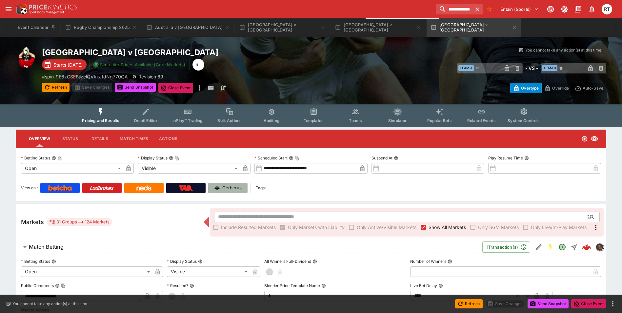
click at [237, 191] on link "Cerberus" at bounding box center [227, 188] width 39 height 10
click at [235, 188] on p "Cerberus" at bounding box center [231, 188] width 19 height 7
click at [238, 191] on p "Cerberus" at bounding box center [231, 188] width 19 height 7
click at [331, 29] on button "[GEOGRAPHIC_DATA] v [GEOGRAPHIC_DATA]" at bounding box center [378, 27] width 94 height 18
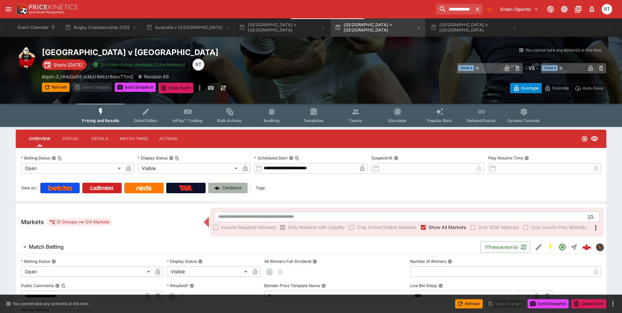
click at [231, 186] on p "Cerberus" at bounding box center [231, 188] width 19 height 7
